Goal: Use online tool/utility: Utilize a website feature to perform a specific function

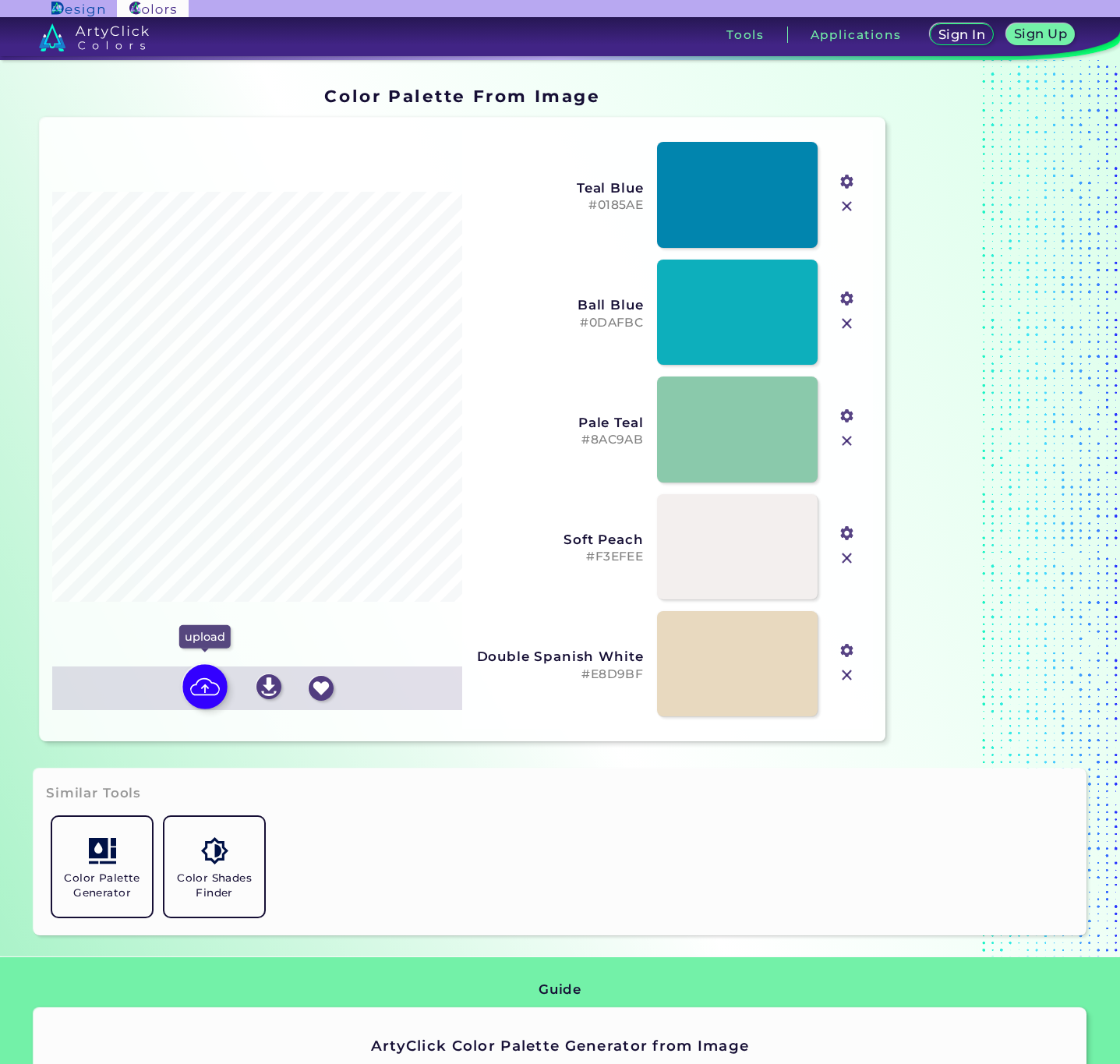
click at [202, 679] on img at bounding box center [205, 688] width 45 height 45
click at [0, 0] on input "file" at bounding box center [0, 0] width 0 height 0
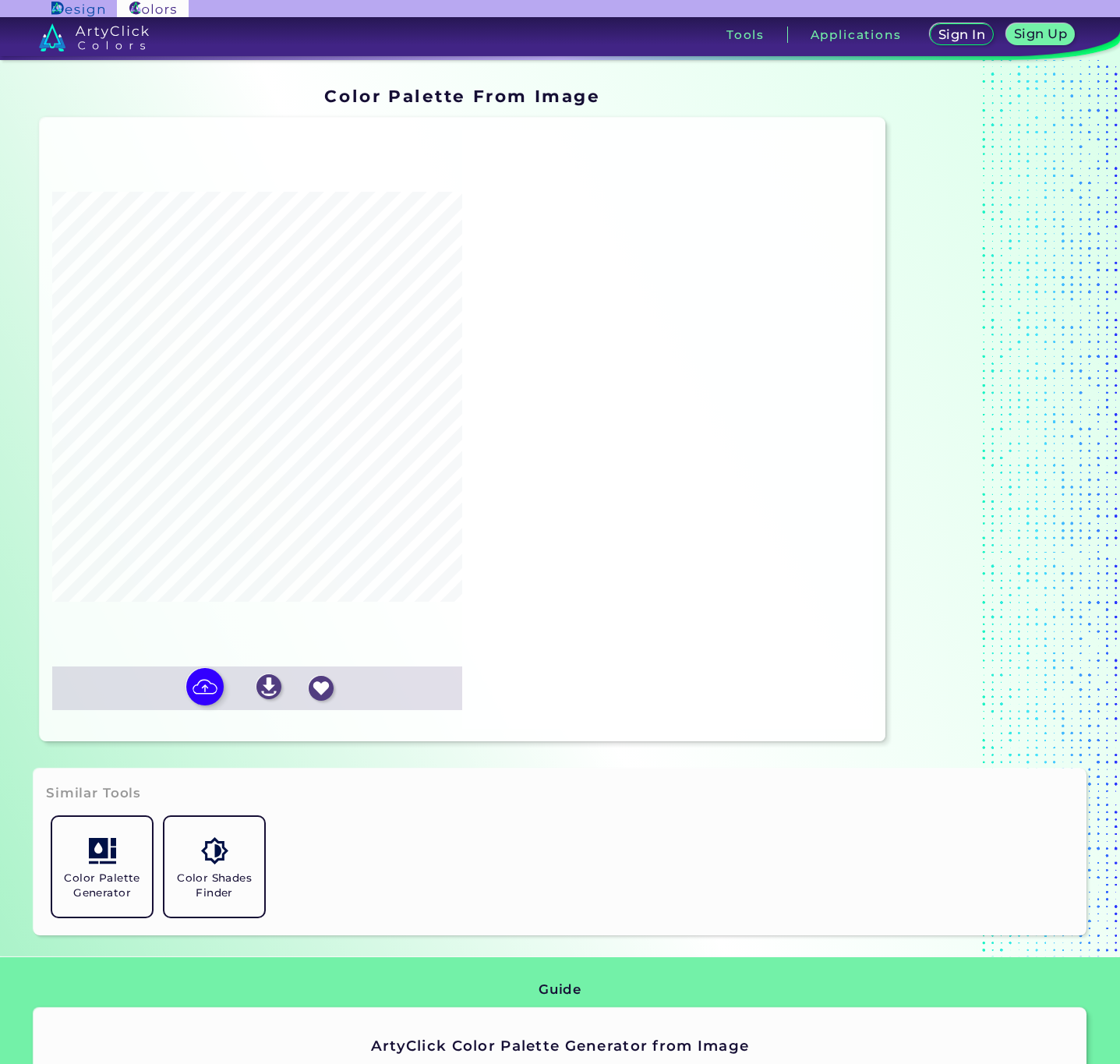
type input "#c69046"
type input "#9ebdd5"
type input "#ce4211"
type input "#fdfdf4"
type input "#31273d"
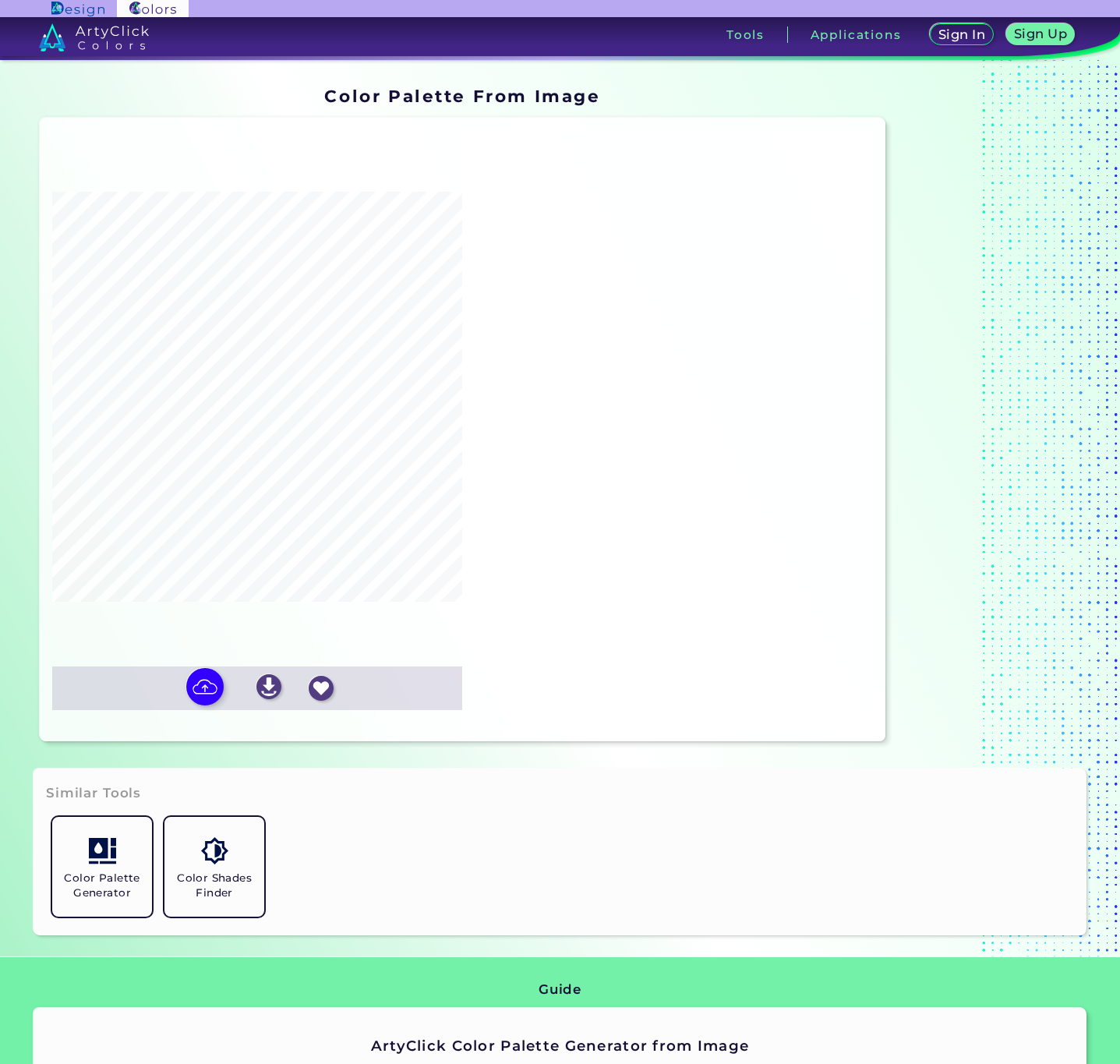
type input "#ead1a6"
type input "#edf1ef"
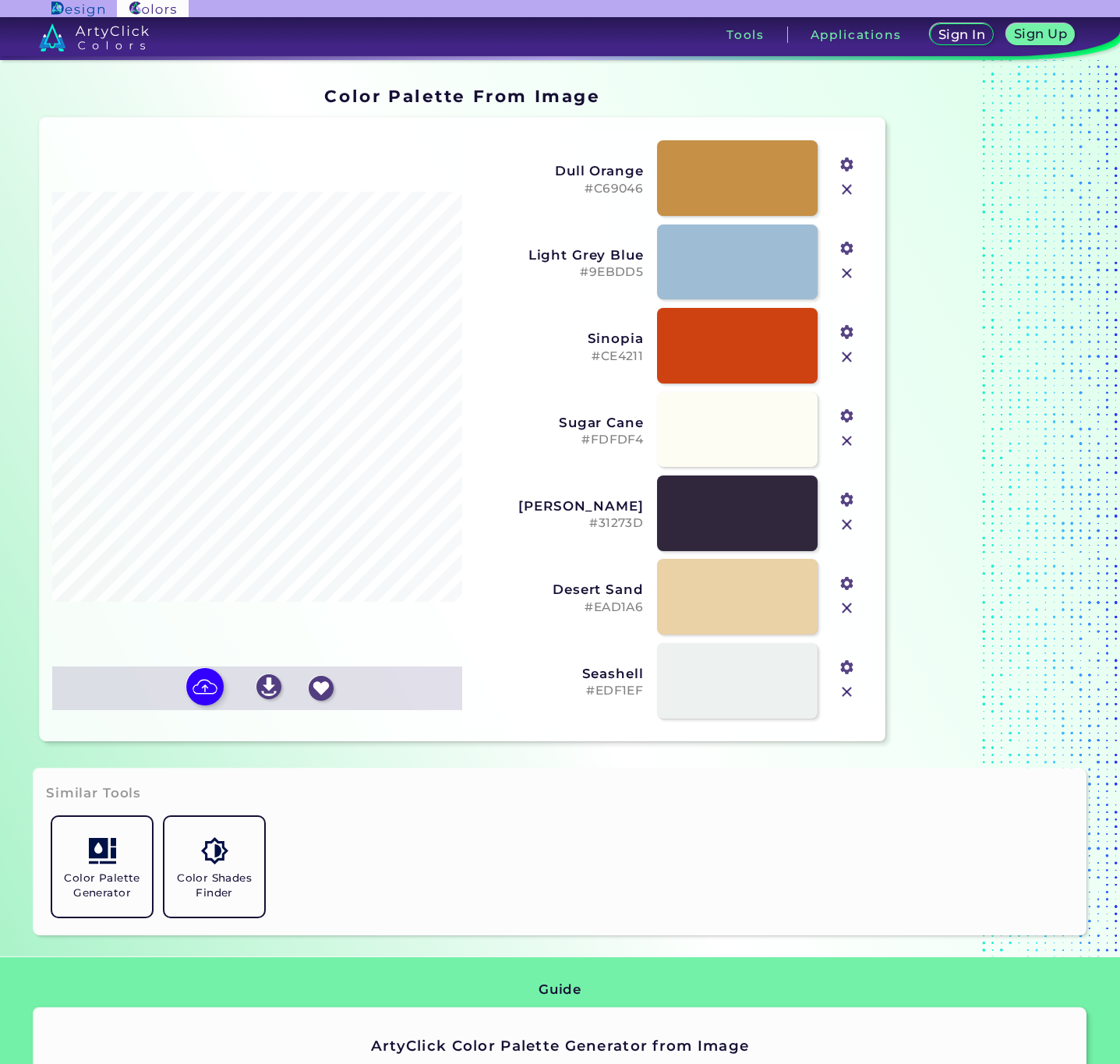
click at [845, 190] on img at bounding box center [848, 190] width 20 height 20
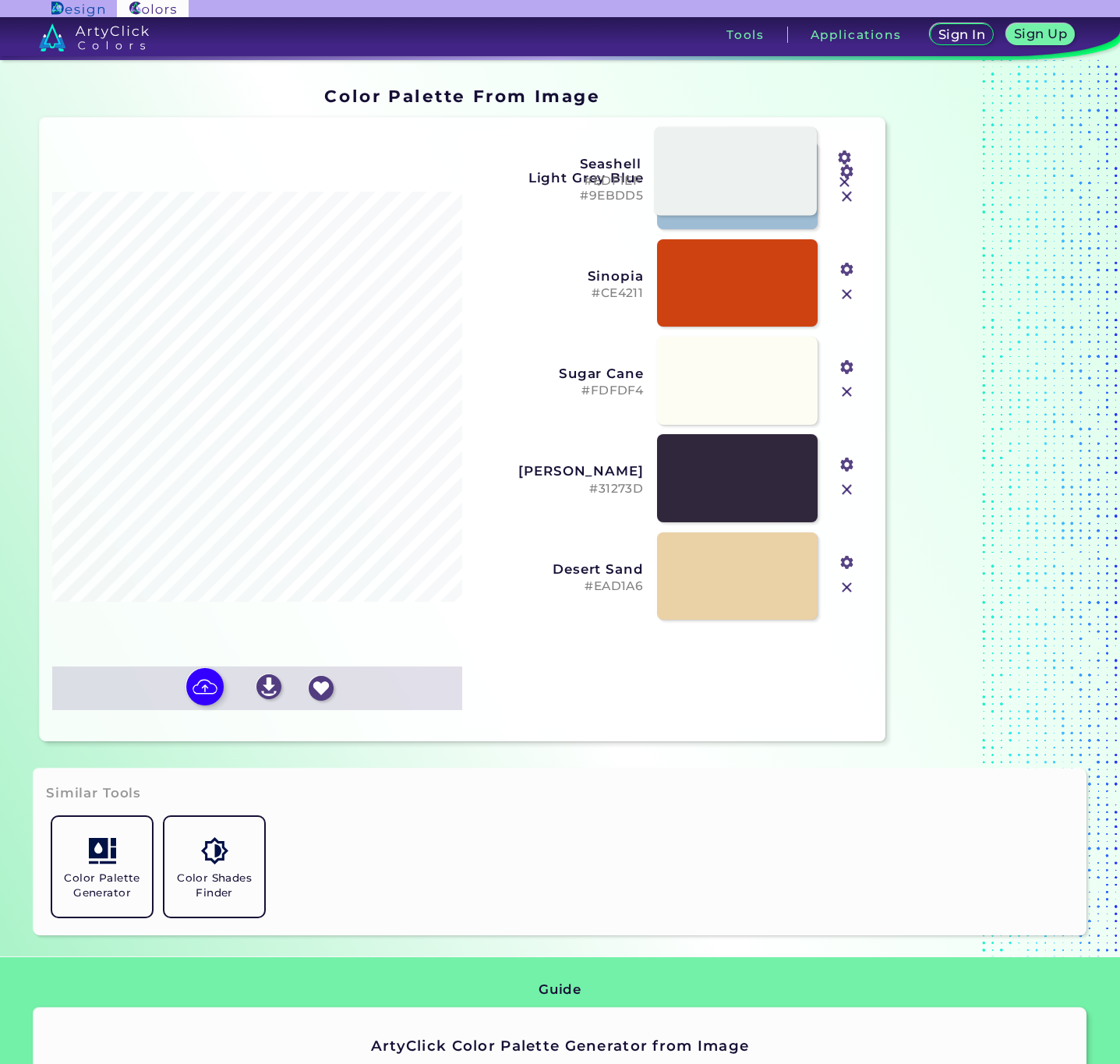
drag, startPoint x: 724, startPoint y: 664, endPoint x: 721, endPoint y: 162, distance: 502.0
click at [721, 162] on link at bounding box center [735, 171] width 163 height 89
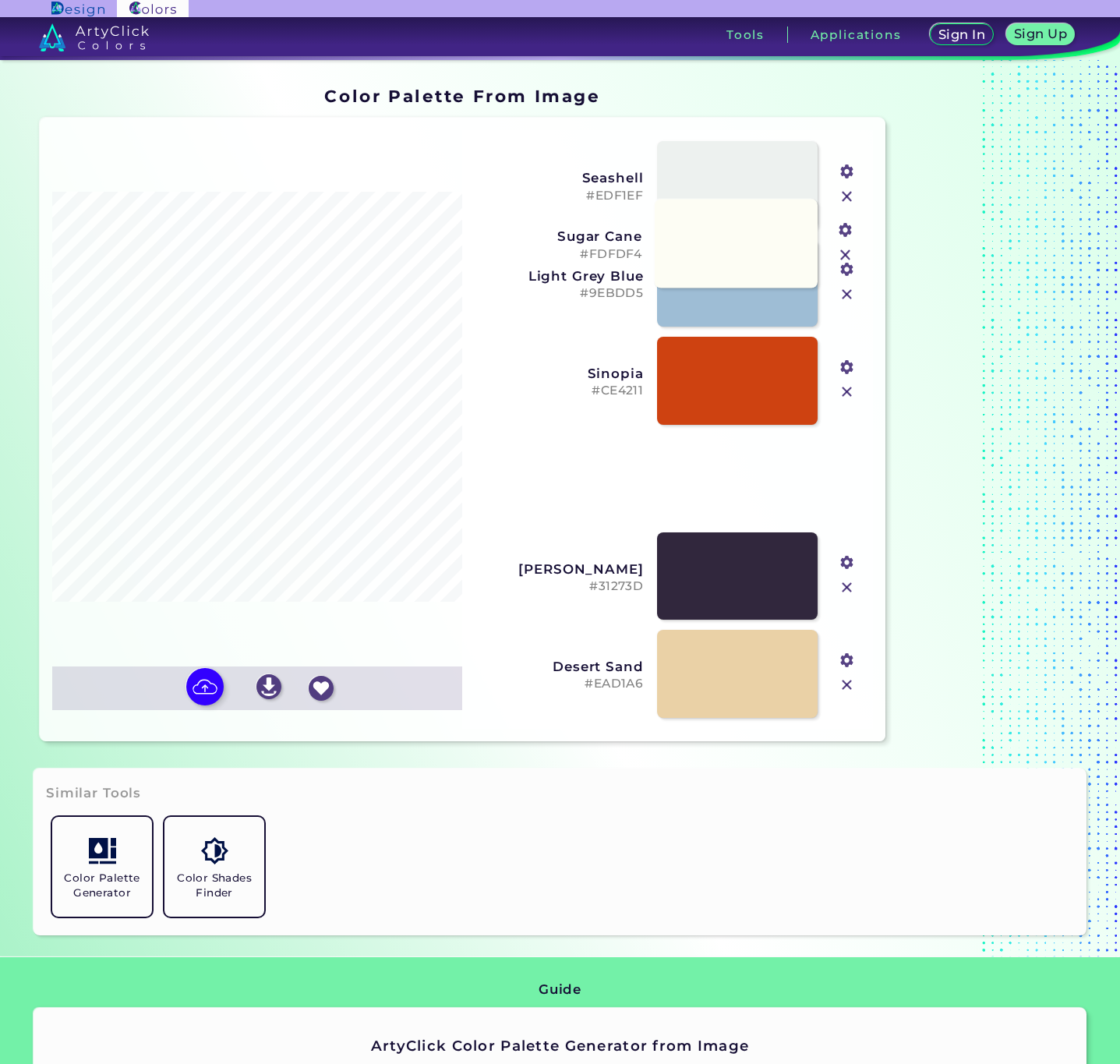
drag, startPoint x: 763, startPoint y: 431, endPoint x: 761, endPoint y: 272, distance: 159.0
click at [761, 272] on link at bounding box center [736, 244] width 163 height 89
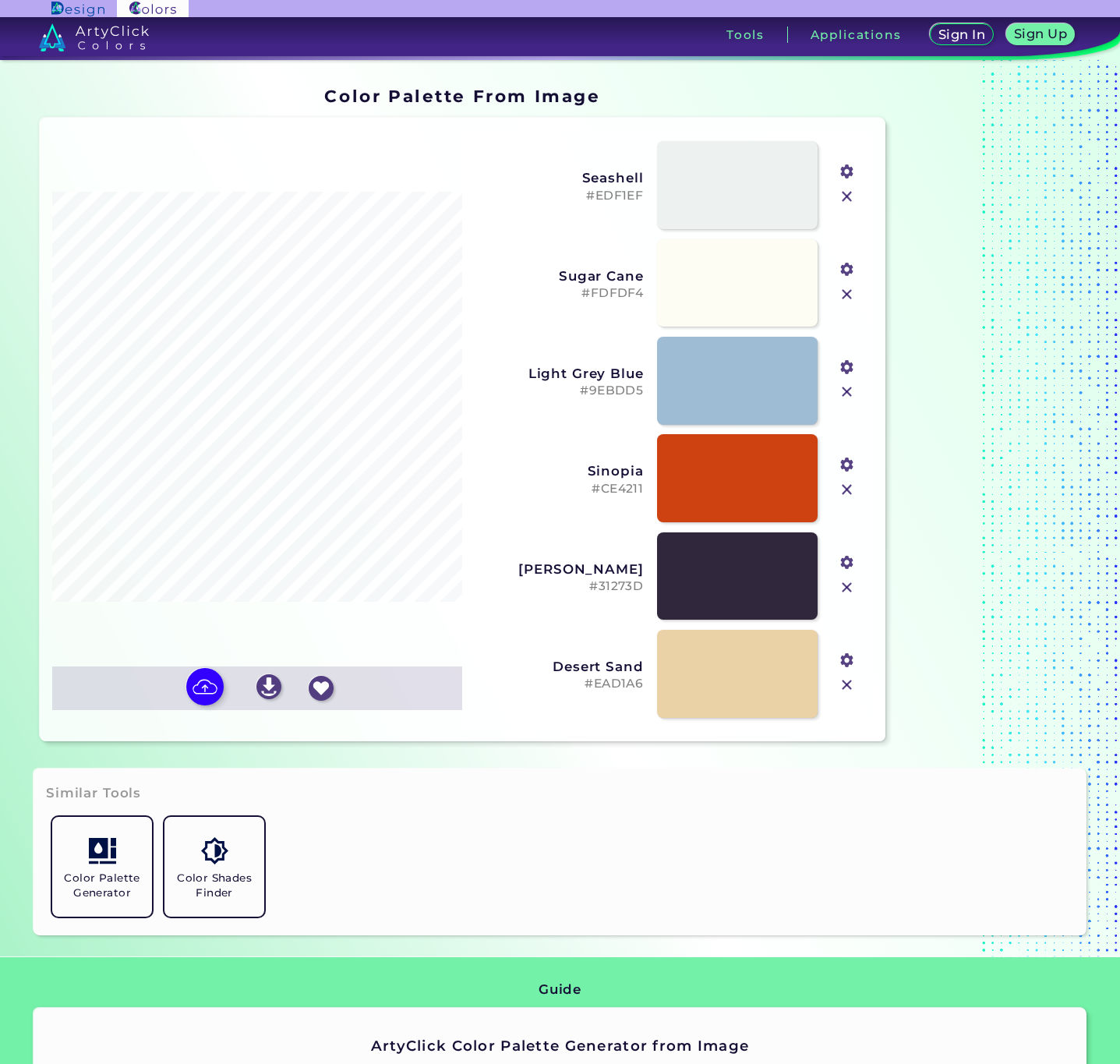
click at [847, 201] on img at bounding box center [848, 197] width 20 height 20
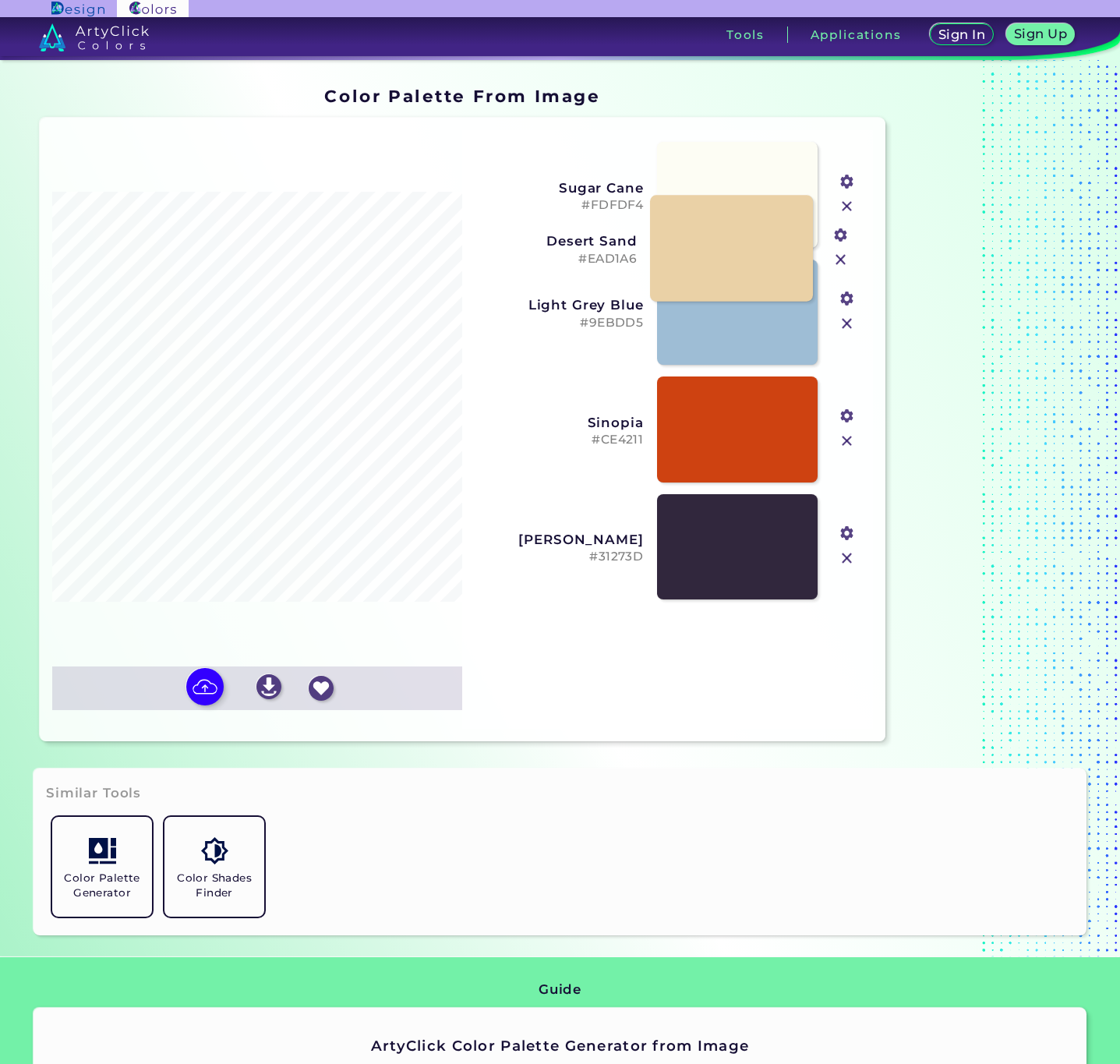
drag, startPoint x: 753, startPoint y: 685, endPoint x: 747, endPoint y: 270, distance: 415.0
click at [747, 270] on link at bounding box center [731, 248] width 163 height 107
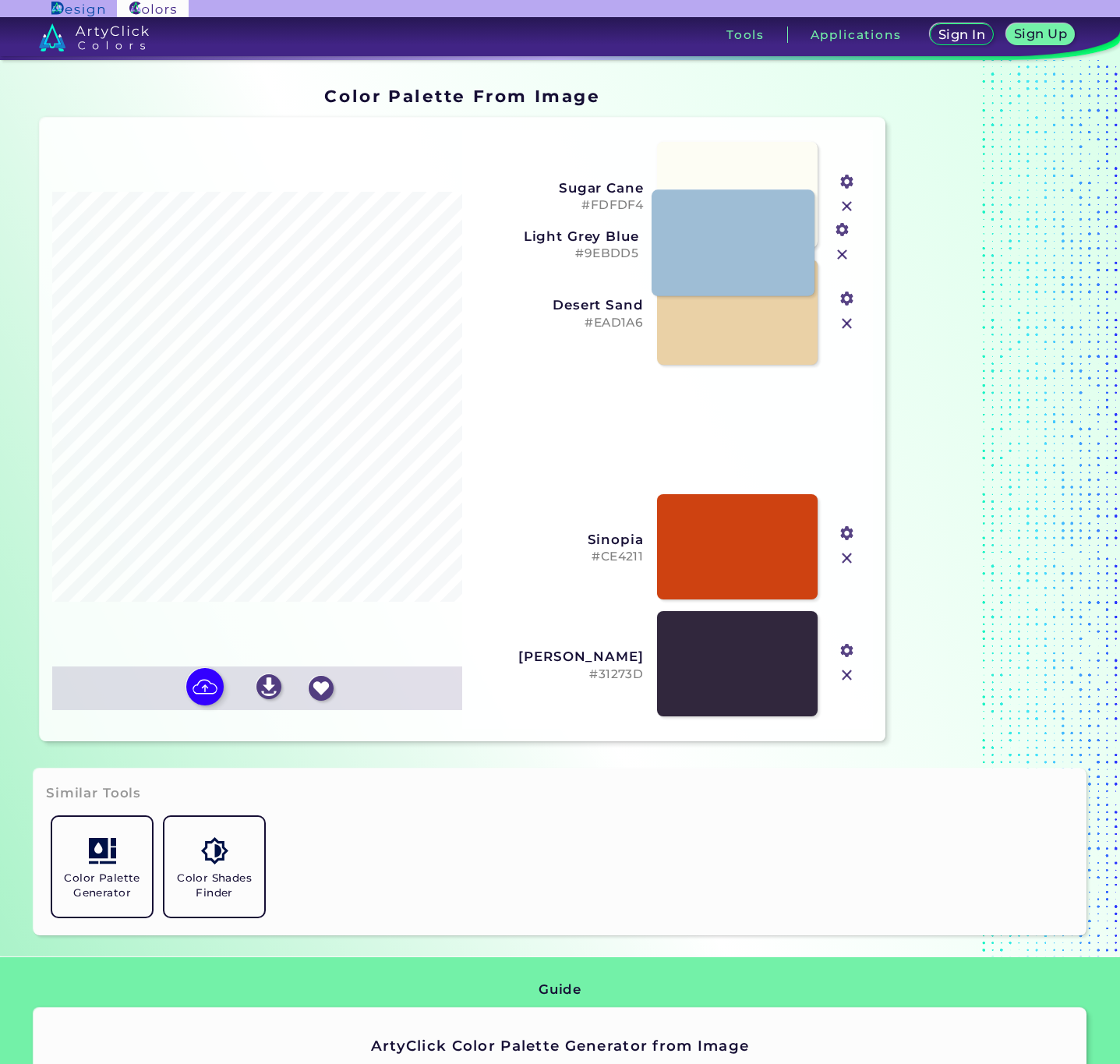
drag, startPoint x: 777, startPoint y: 438, endPoint x: 773, endPoint y: 267, distance: 171.0
click at [773, 267] on link at bounding box center [733, 244] width 163 height 107
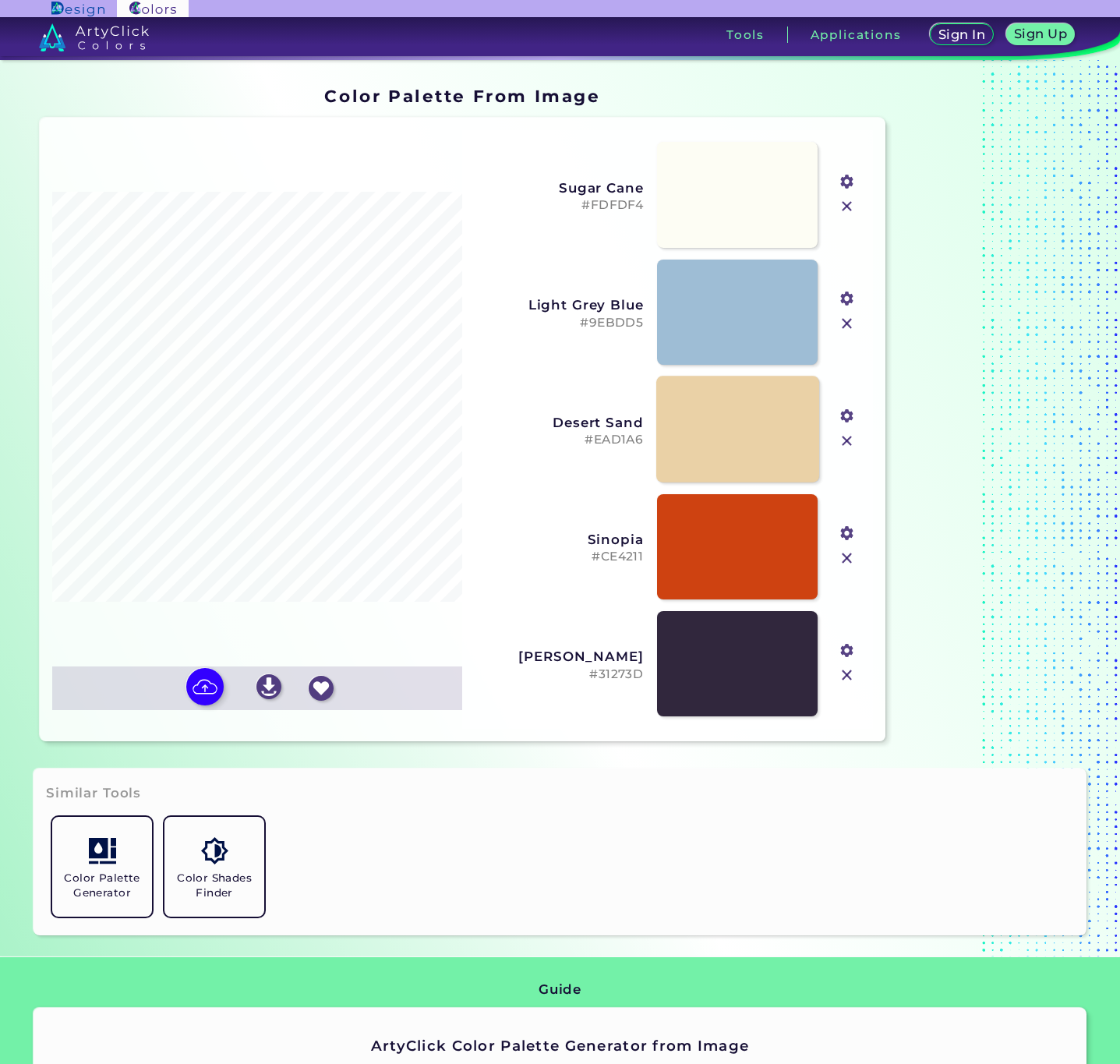
click at [725, 416] on link at bounding box center [738, 429] width 163 height 107
click at [847, 415] on input "#ead1a6" at bounding box center [845, 414] width 20 height 20
type input "#387e6b"
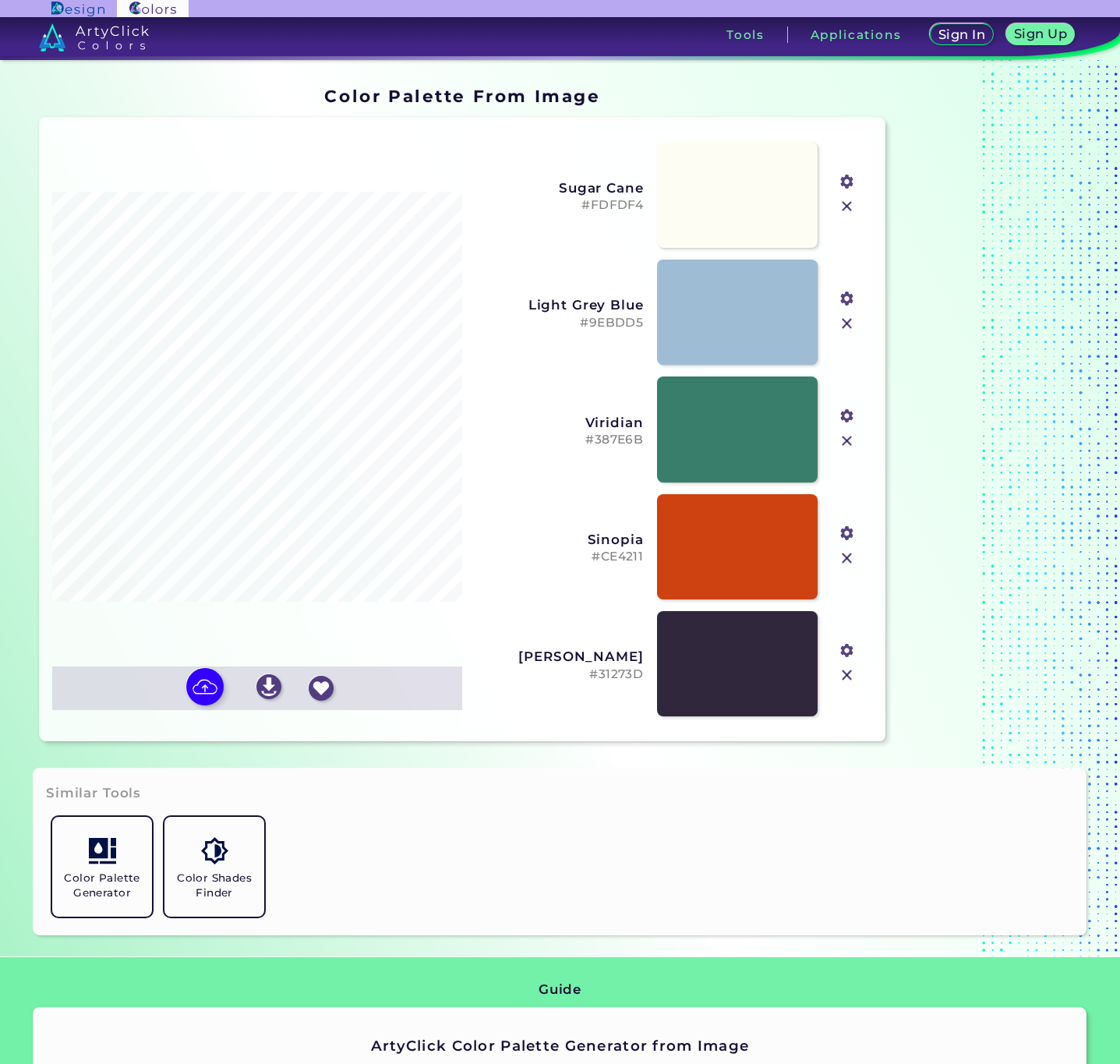
click at [512, 587] on div "Sinopia #CE4211 #ce4211" at bounding box center [667, 546] width 397 height 117
drag, startPoint x: 475, startPoint y: 169, endPoint x: 718, endPoint y: 133, distance: 245.7
click at [718, 133] on div "Oops - something went wrong. Please try again. Reordering Off Dull Orange #C690…" at bounding box center [667, 429] width 410 height 599
click at [742, 200] on link at bounding box center [738, 195] width 163 height 107
